Goal: Navigation & Orientation: Find specific page/section

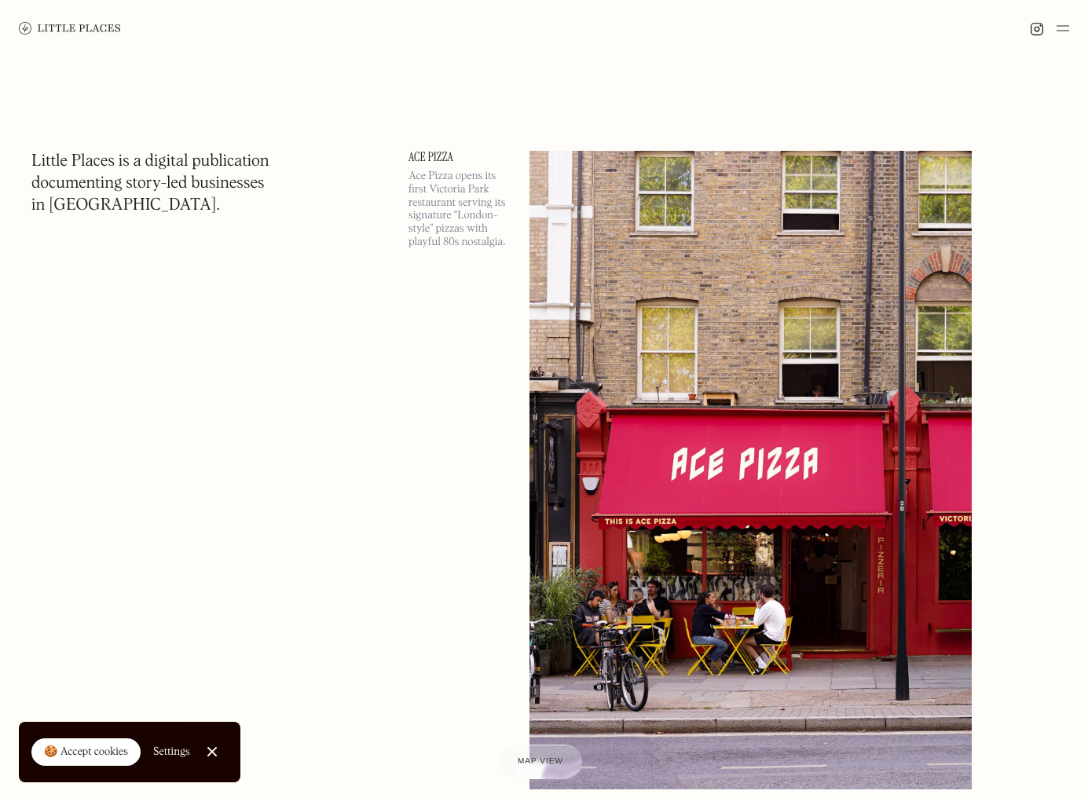
scroll to position [9, 0]
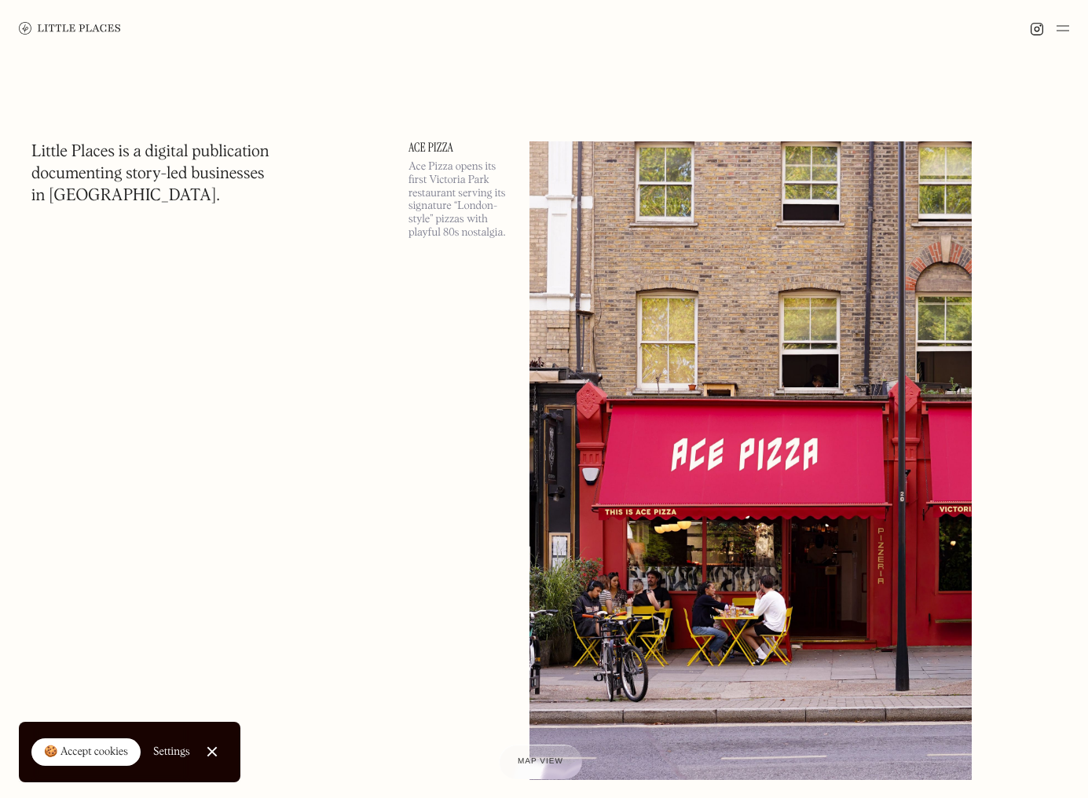
click at [214, 746] on link "Close Cookie Popup" at bounding box center [211, 751] width 31 height 31
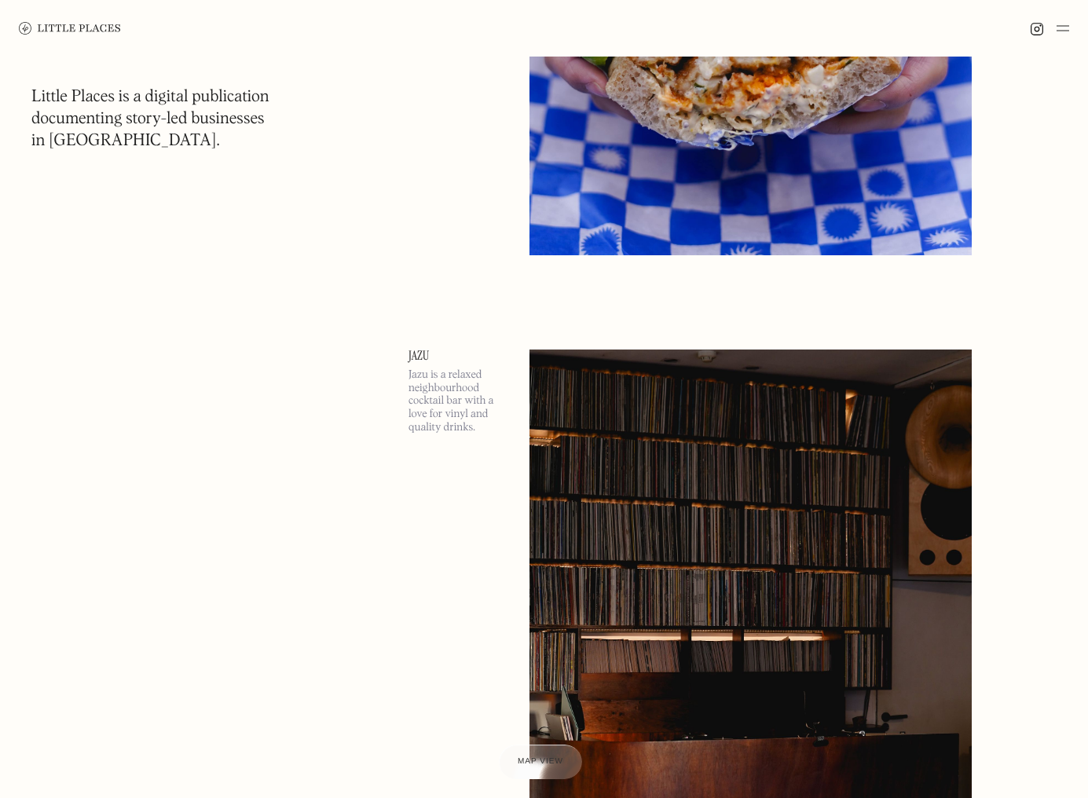
scroll to position [20023, 0]
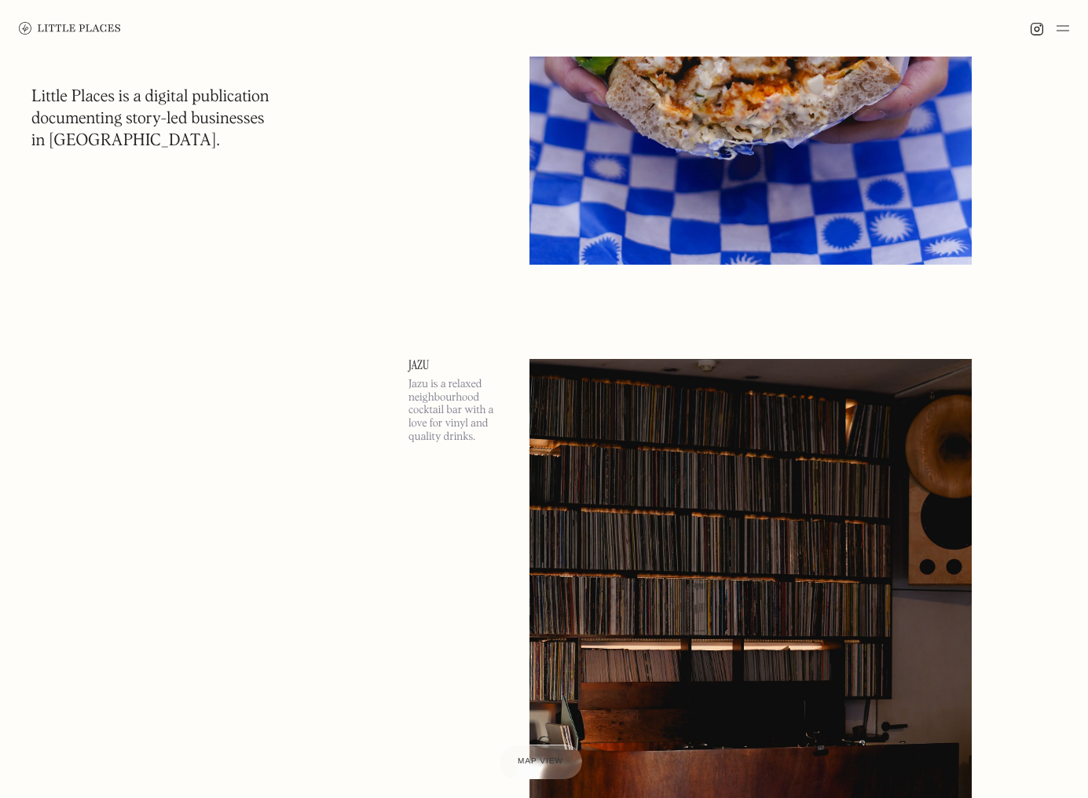
click at [1069, 20] on div at bounding box center [544, 28] width 1088 height 57
click at [1065, 24] on img at bounding box center [1063, 28] width 13 height 19
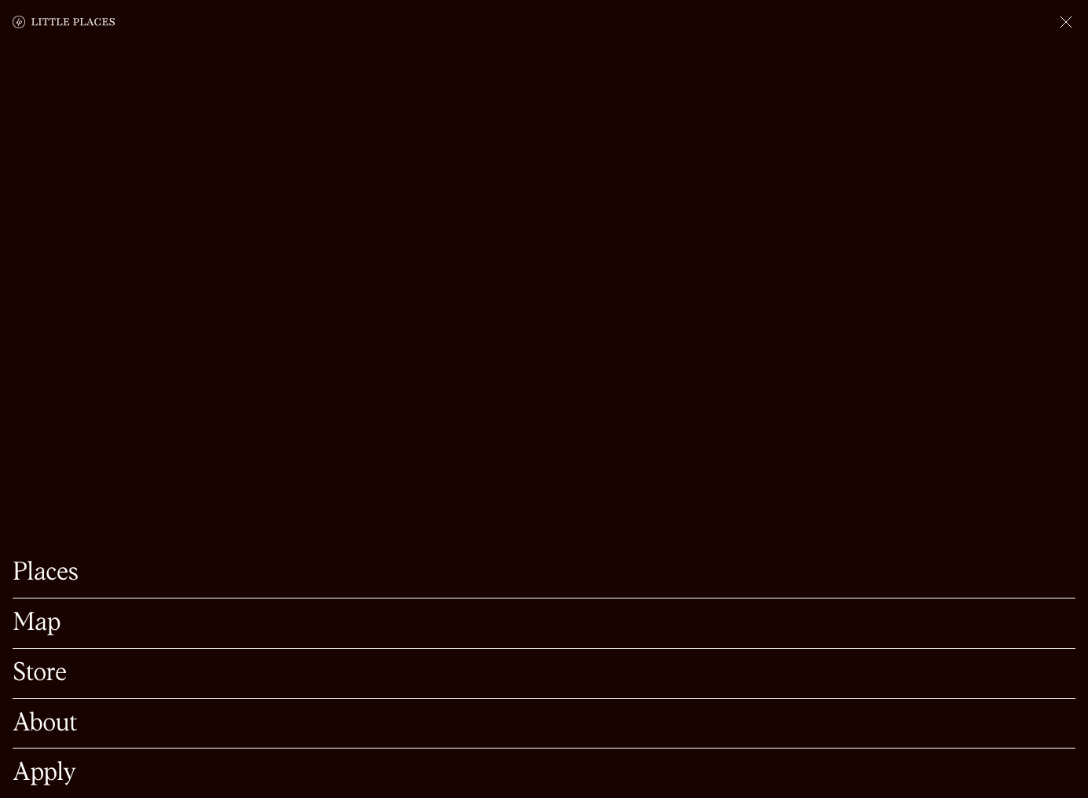
click at [32, 699] on div "About" at bounding box center [544, 724] width 1063 height 50
click at [46, 712] on link "About" at bounding box center [544, 724] width 1063 height 24
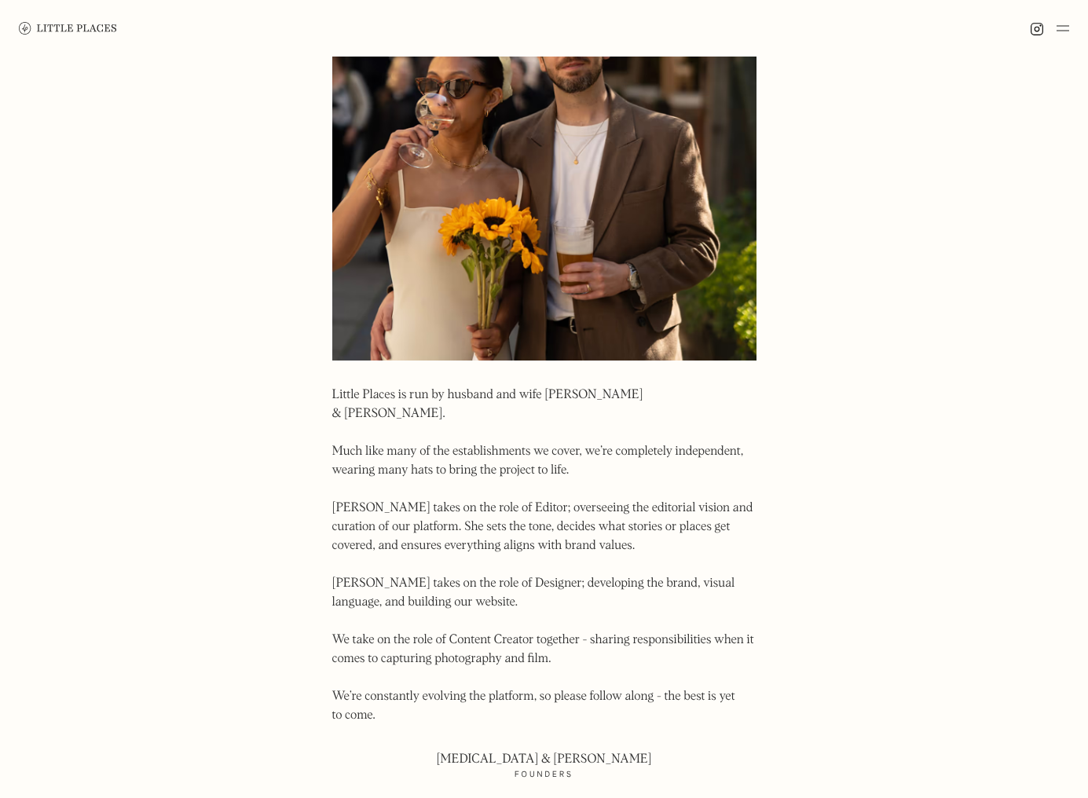
scroll to position [943, 0]
